Goal: Check status

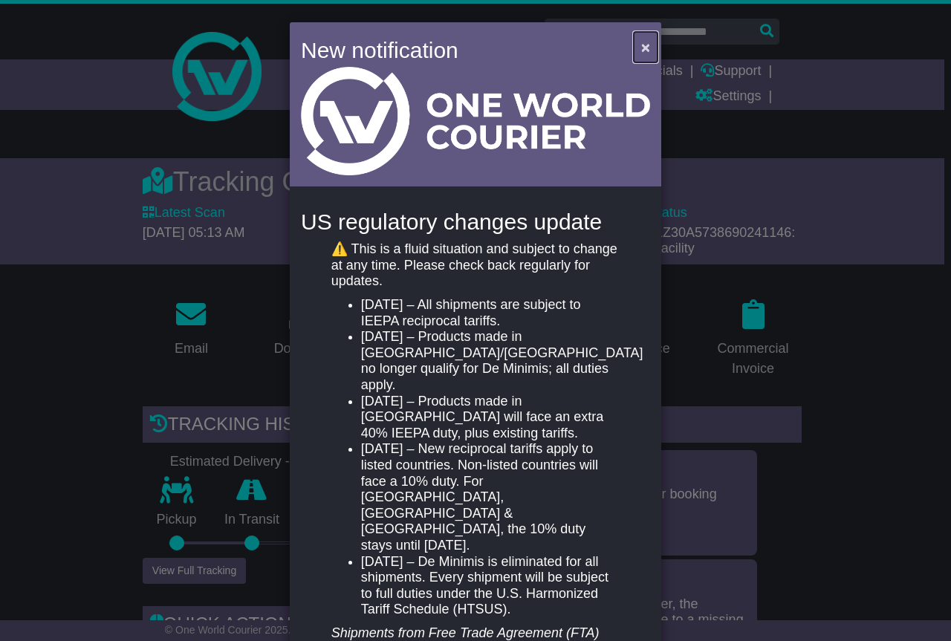
click at [641, 47] on span "×" at bounding box center [645, 47] width 9 height 17
click at [641, 49] on span "×" at bounding box center [645, 47] width 9 height 17
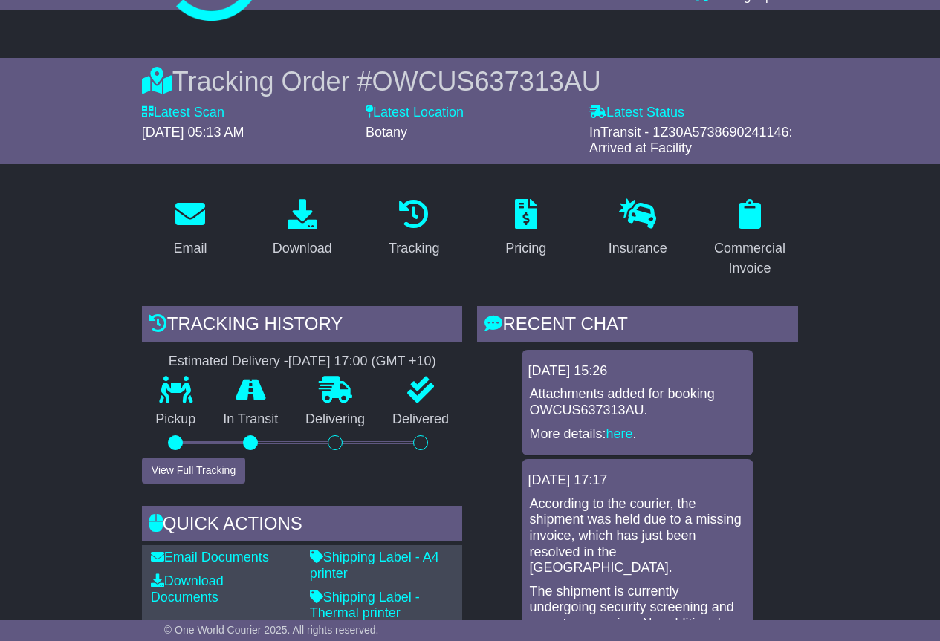
scroll to position [74, 0]
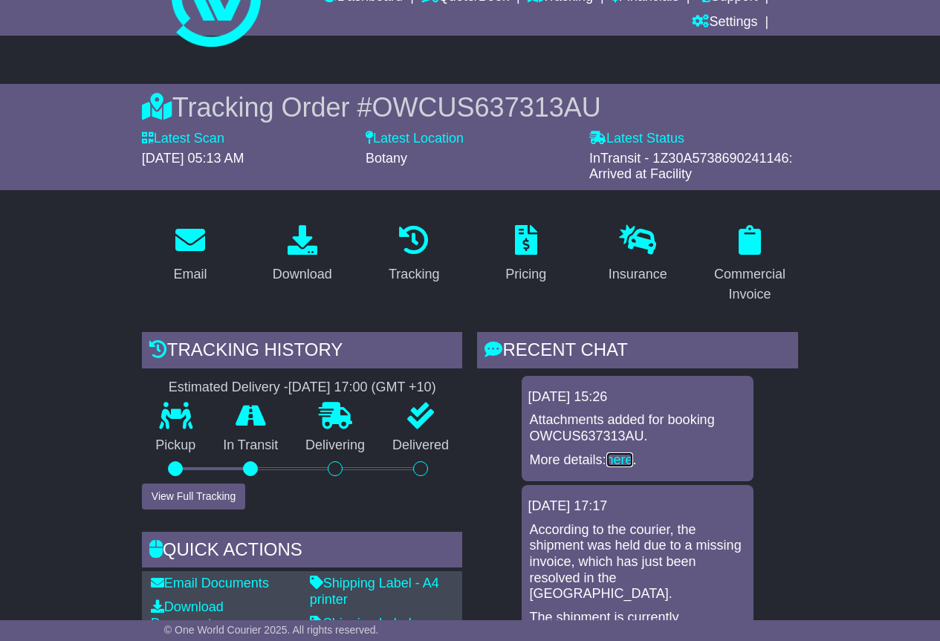
click at [631, 457] on link "here" at bounding box center [620, 460] width 27 height 15
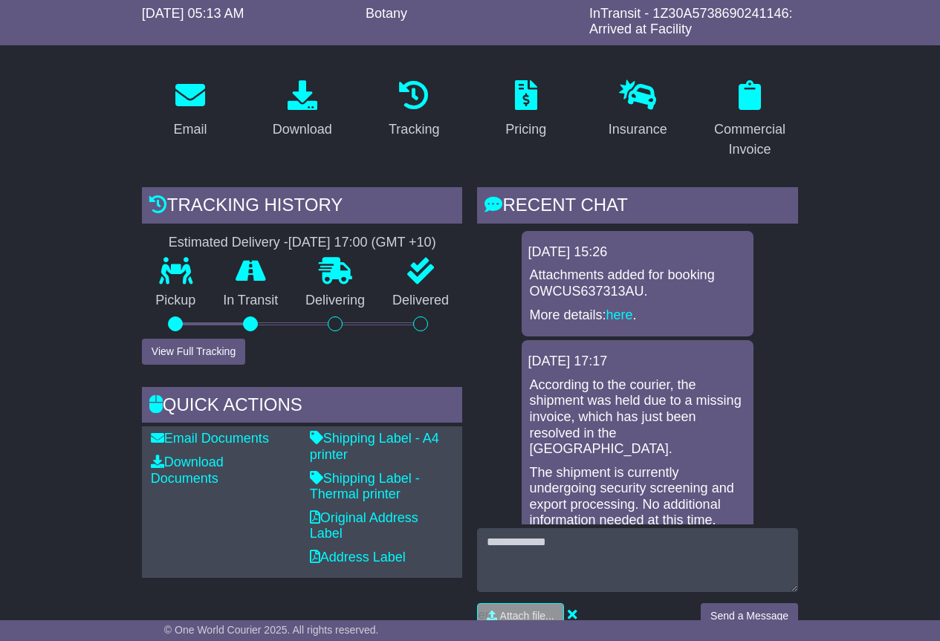
scroll to position [223, 0]
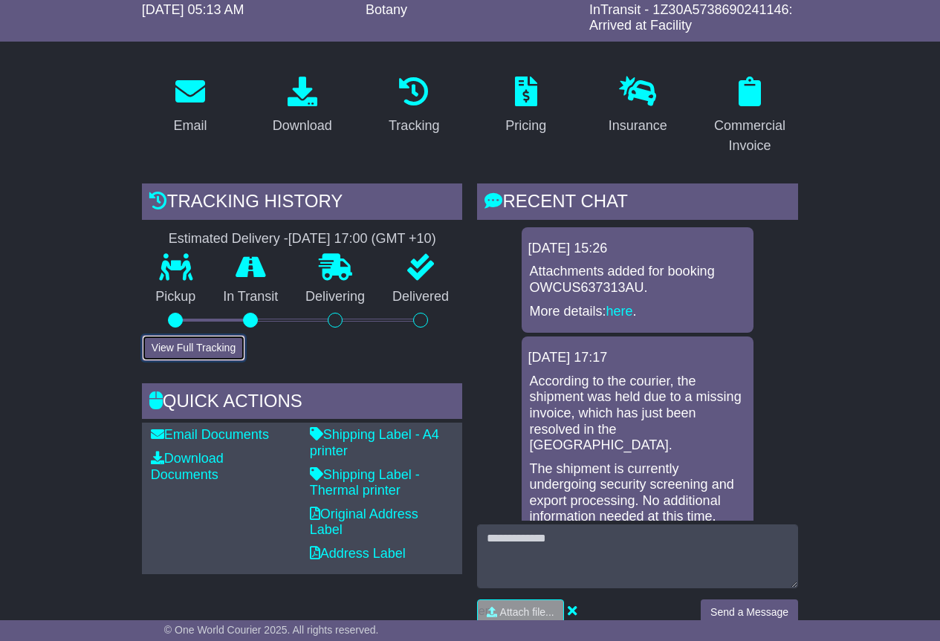
click at [207, 349] on button "View Full Tracking" at bounding box center [193, 348] width 103 height 26
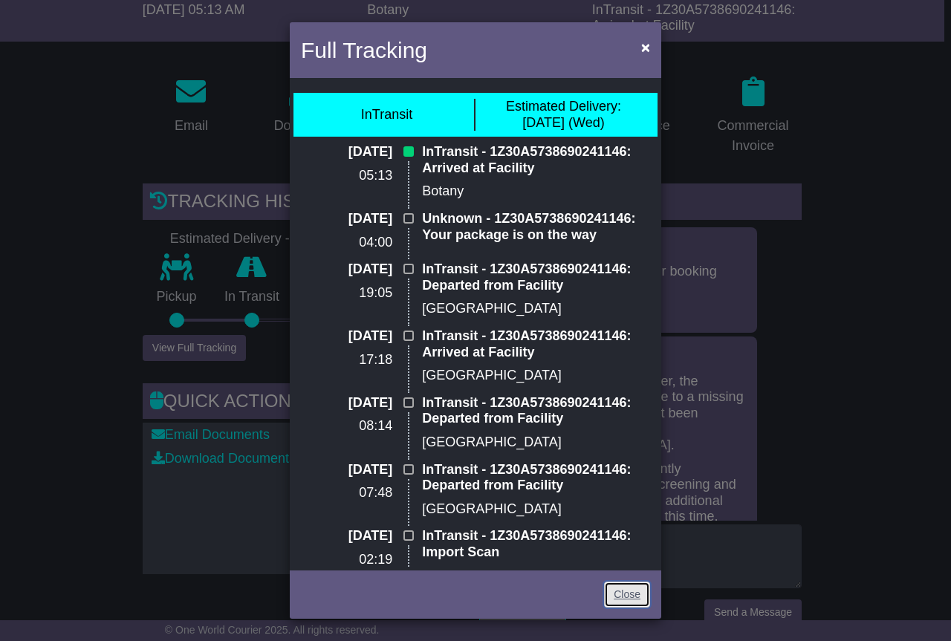
click at [627, 598] on link "Close" at bounding box center [627, 595] width 46 height 26
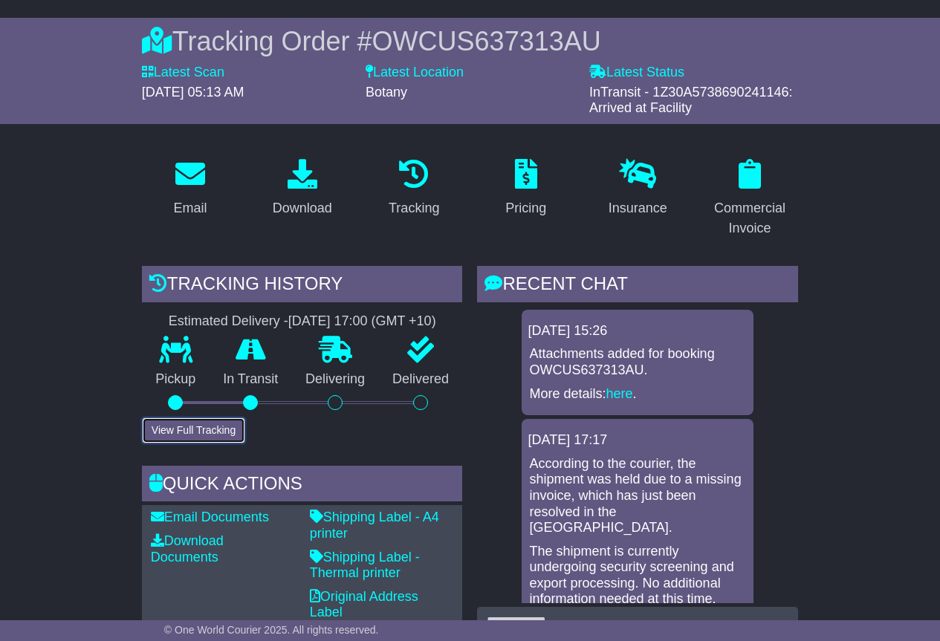
scroll to position [0, 0]
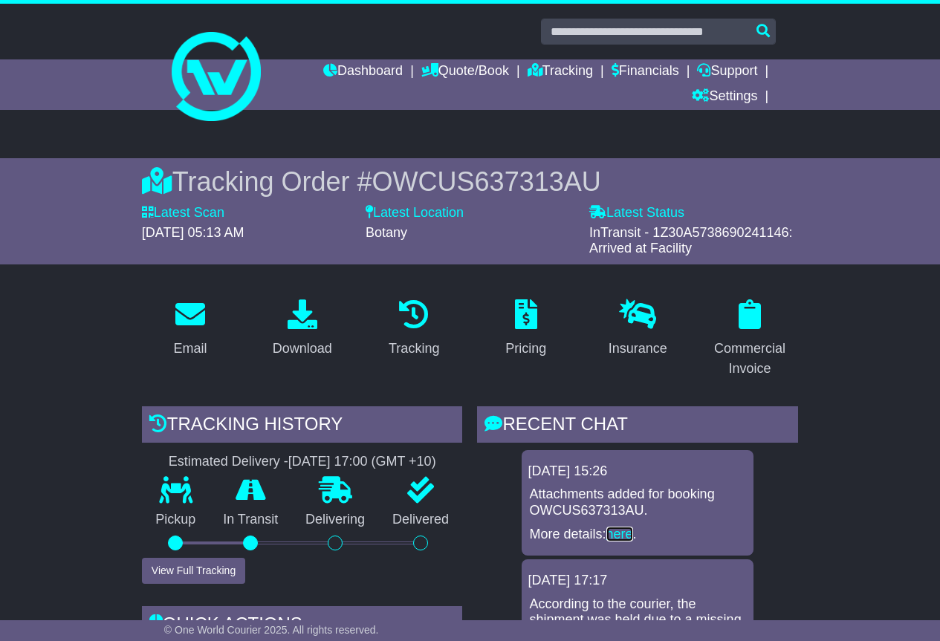
click at [624, 540] on link "here" at bounding box center [620, 534] width 27 height 15
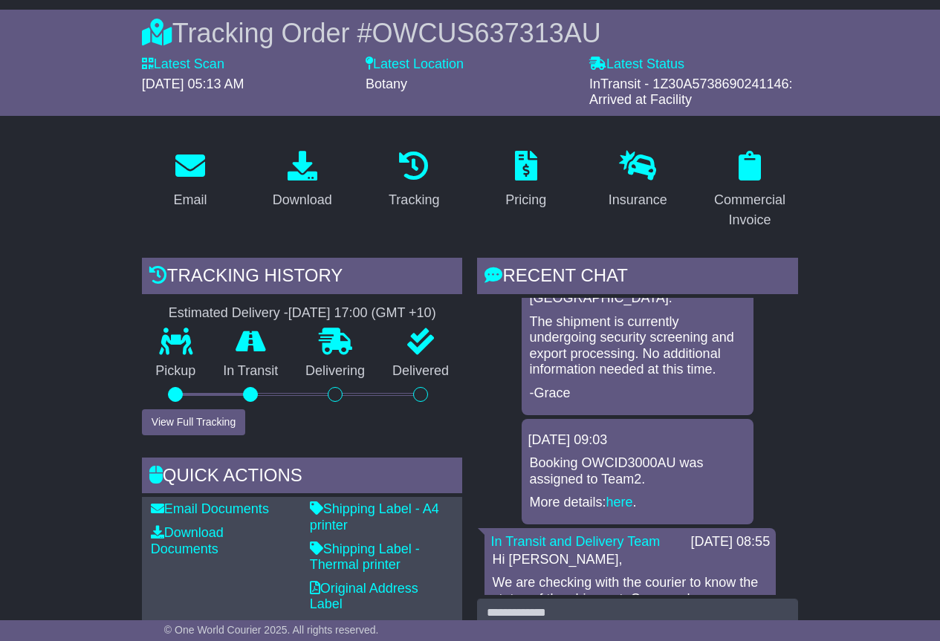
scroll to position [223, 0]
